Goal: Task Accomplishment & Management: Use online tool/utility

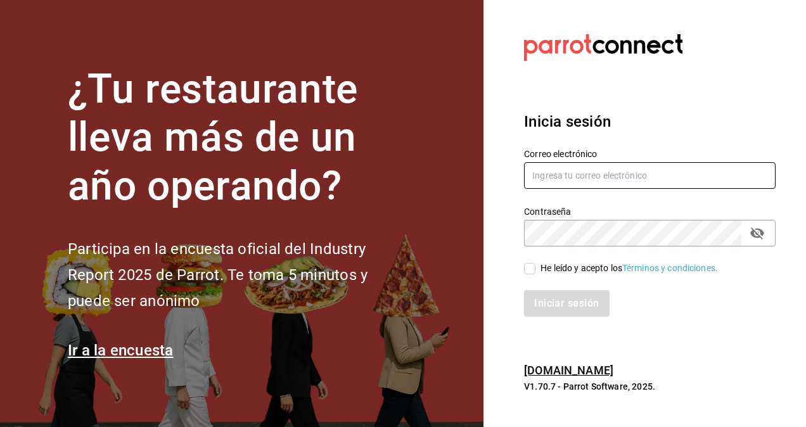
type input "[EMAIL_ADDRESS][DOMAIN_NAME]"
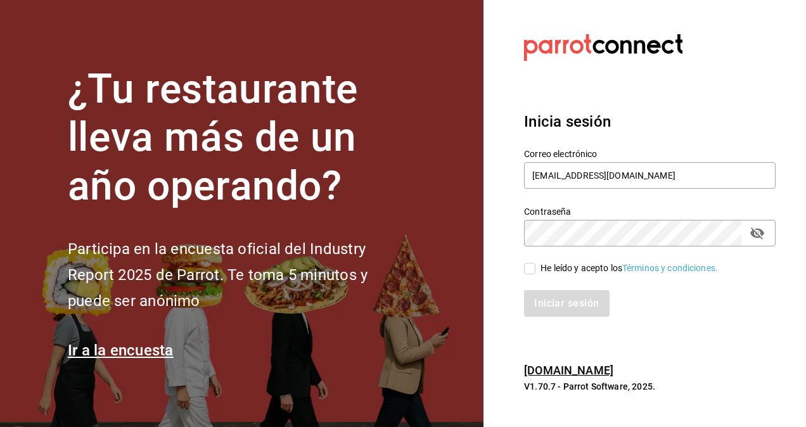
click at [531, 269] on input "He leído y acepto los Términos y condiciones." at bounding box center [529, 268] width 11 height 11
checkbox input "true"
click at [578, 308] on button "Iniciar sesión" at bounding box center [567, 303] width 86 height 27
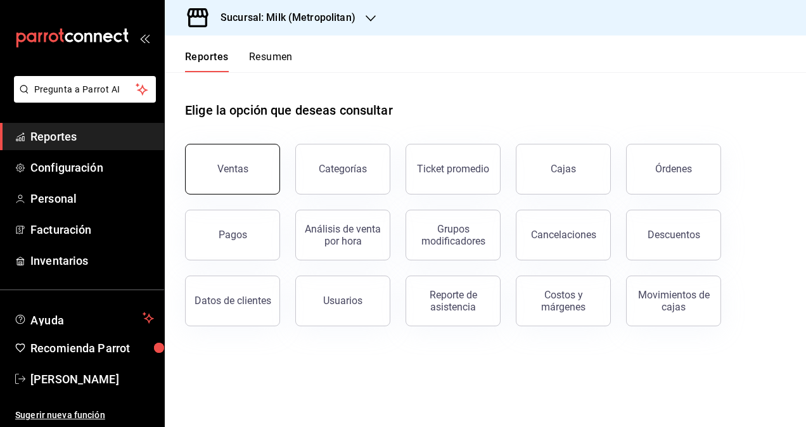
click at [244, 175] on button "Ventas" at bounding box center [232, 169] width 95 height 51
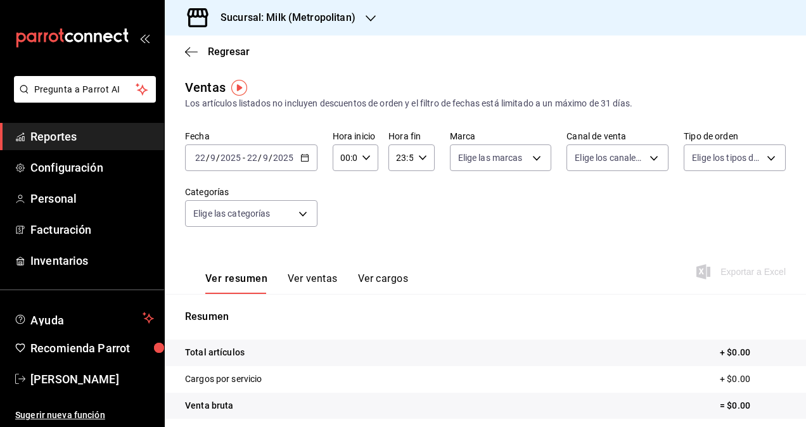
click at [307, 161] on icon "button" at bounding box center [304, 157] width 9 height 9
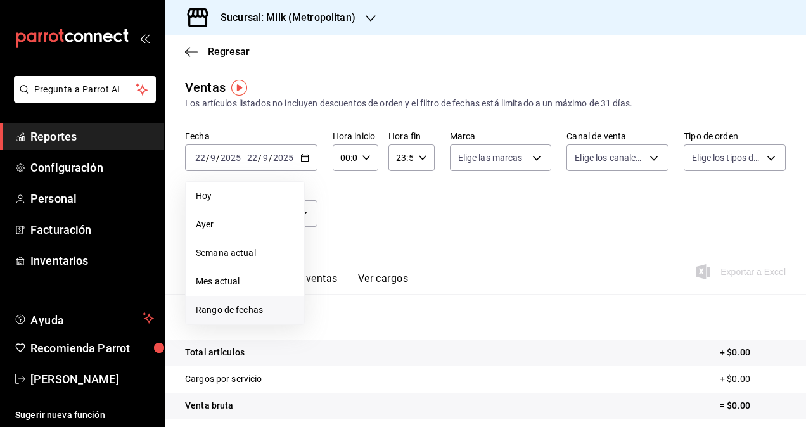
click at [236, 307] on span "Rango de fechas" at bounding box center [245, 309] width 98 height 13
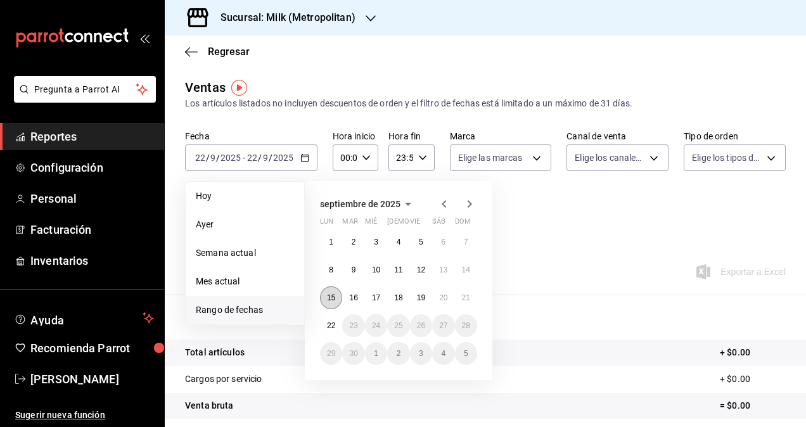
click at [333, 301] on button "15" at bounding box center [331, 297] width 22 height 23
click at [464, 296] on abbr "21" at bounding box center [466, 297] width 8 height 9
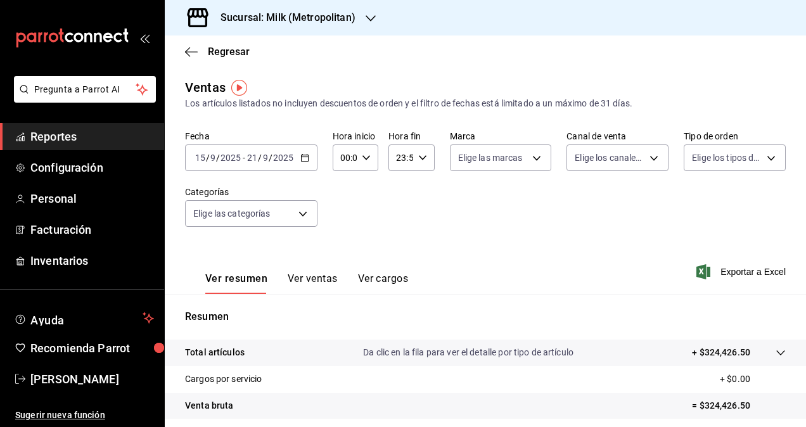
click at [362, 160] on icon "button" at bounding box center [366, 157] width 9 height 9
click at [344, 229] on button "05" at bounding box center [343, 236] width 18 height 25
type input "05:00"
click at [420, 155] on div at bounding box center [403, 213] width 806 height 427
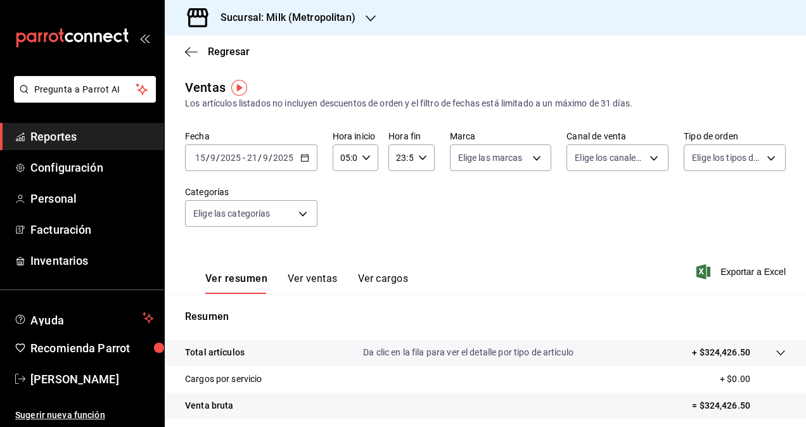
click at [418, 155] on icon "button" at bounding box center [422, 157] width 9 height 9
click at [397, 255] on span "05" at bounding box center [397, 256] width 3 height 10
click at [420, 186] on span "00" at bounding box center [420, 190] width 3 height 10
type input "05:00"
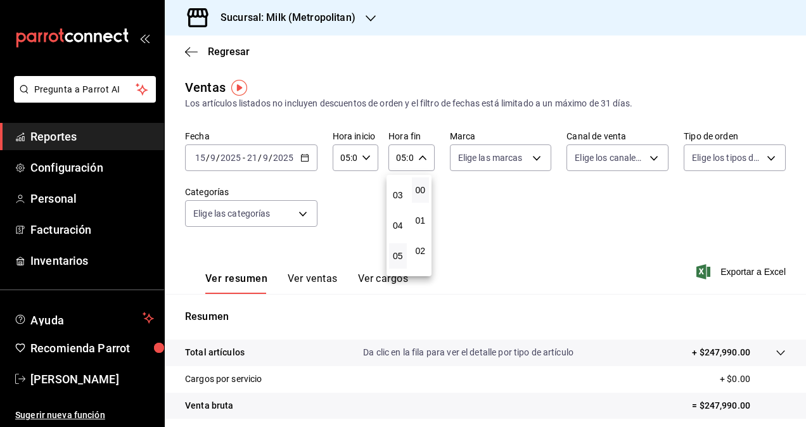
click at [724, 272] on div at bounding box center [403, 213] width 806 height 427
click at [724, 272] on span "Exportar a Excel" at bounding box center [741, 271] width 87 height 15
